Goal: Task Accomplishment & Management: Manage account settings

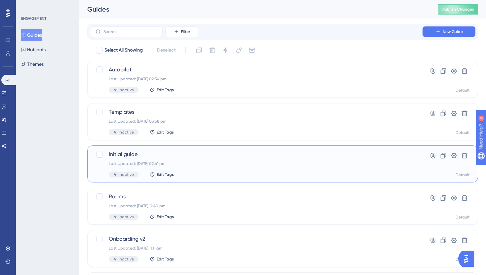
click at [191, 150] on div "Initial guide Last Updated: 02 Oct 2025 02:41 pm Inactive Edit Tags Hyperlink C…" at bounding box center [282, 164] width 391 height 37
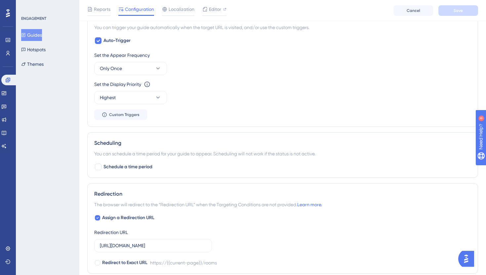
scroll to position [322, 0]
click at [6, 91] on icon at bounding box center [4, 93] width 4 height 4
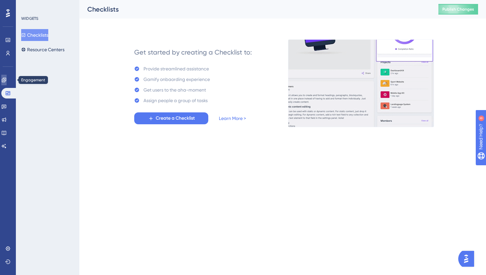
click at [7, 75] on link at bounding box center [3, 80] width 5 height 11
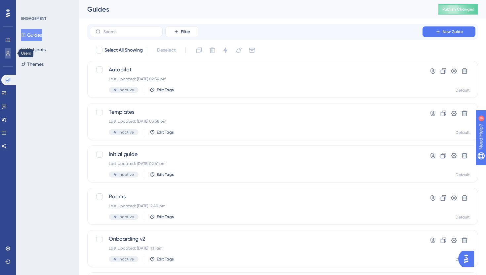
click at [8, 54] on icon at bounding box center [7, 53] width 5 height 5
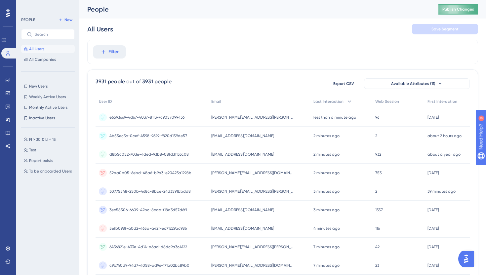
click at [444, 10] on span "Publish Changes" at bounding box center [459, 9] width 32 height 5
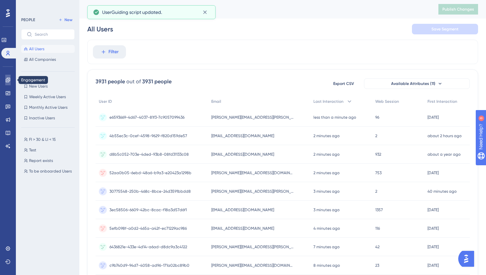
click at [6, 77] on icon at bounding box center [7, 79] width 5 height 5
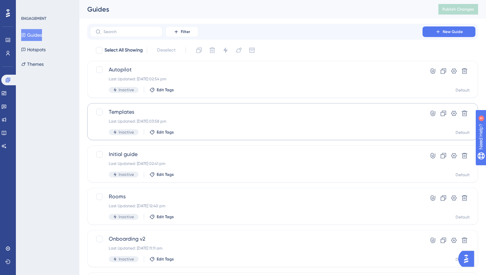
scroll to position [16, 0]
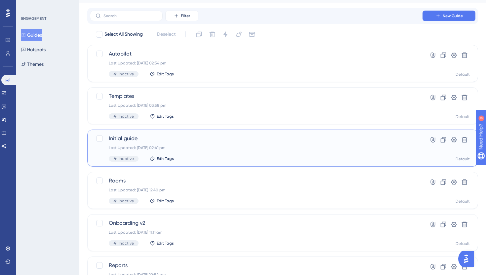
click at [199, 142] on span "Initial guide" at bounding box center [256, 139] width 295 height 8
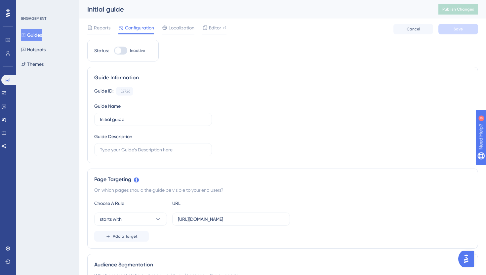
click at [123, 49] on div at bounding box center [120, 51] width 13 height 8
click at [114, 51] on input "Inactive" at bounding box center [114, 51] width 0 height 0
checkbox input "true"
click at [467, 27] on button "Save" at bounding box center [459, 29] width 40 height 11
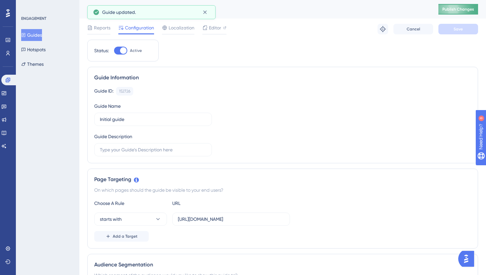
click at [450, 14] on button "Publish Changes" at bounding box center [459, 9] width 40 height 11
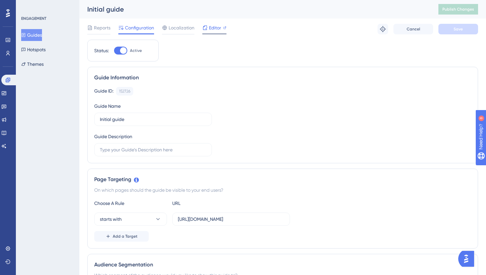
click at [213, 33] on div "Editor" at bounding box center [215, 29] width 24 height 11
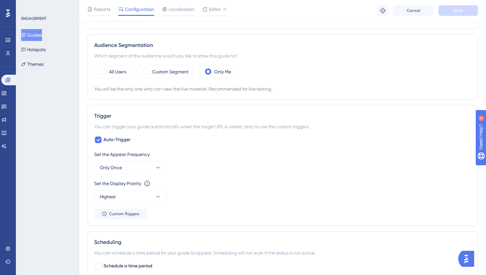
scroll to position [227, 0]
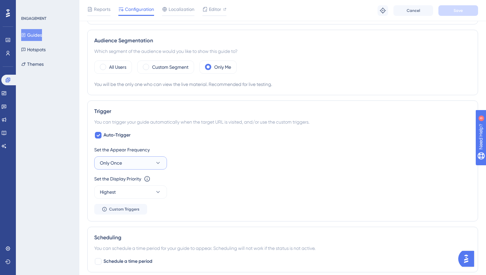
click at [138, 163] on button "Only Once" at bounding box center [130, 163] width 73 height 13
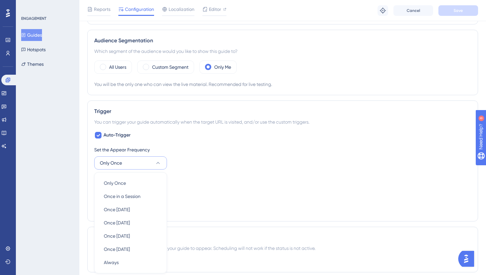
scroll to position [312, 0]
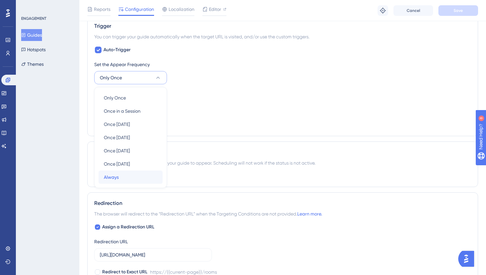
click at [133, 173] on div "Always Always" at bounding box center [131, 177] width 54 height 13
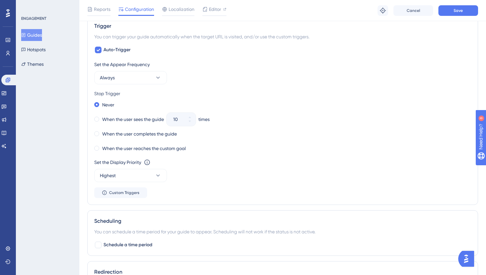
click at [459, 18] on div "Reports Configuration Localization Editor Troubleshoot Cancel Save" at bounding box center [282, 10] width 407 height 21
click at [458, 11] on span "Save" at bounding box center [458, 10] width 9 height 5
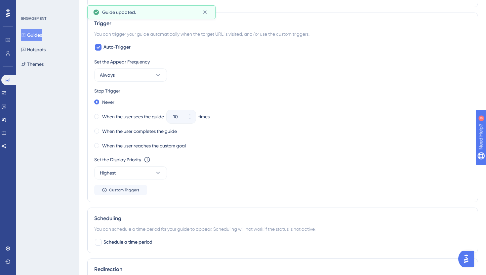
scroll to position [0, 0]
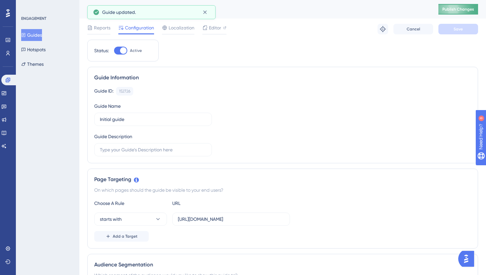
click at [465, 14] on div "Initial guide Publish Changes" at bounding box center [282, 9] width 407 height 19
click at [463, 10] on span "Publish Changes" at bounding box center [459, 9] width 32 height 5
